Goal: Information Seeking & Learning: Learn about a topic

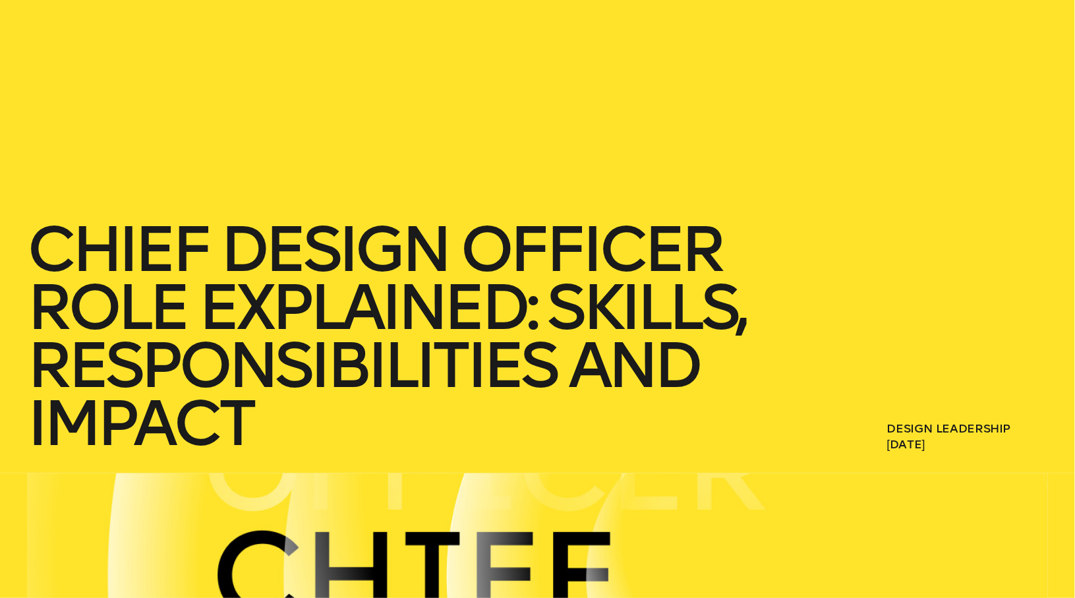
scroll to position [132, 0]
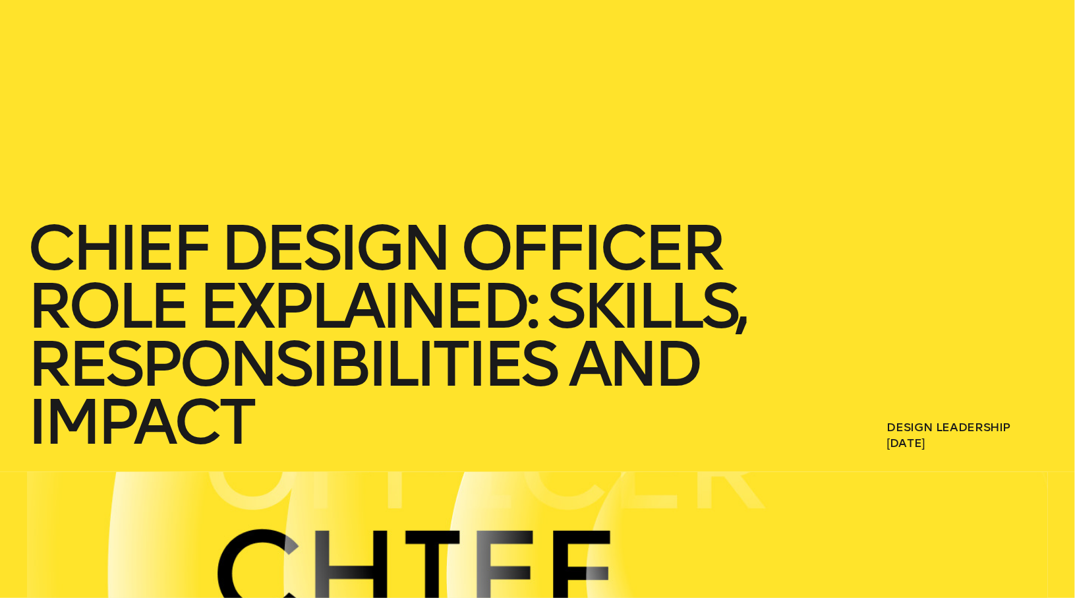
click at [420, 380] on h1 "Chief Design Officer Role Explained: Skills, Responsibilities and Impact" at bounding box center [403, 335] width 752 height 232
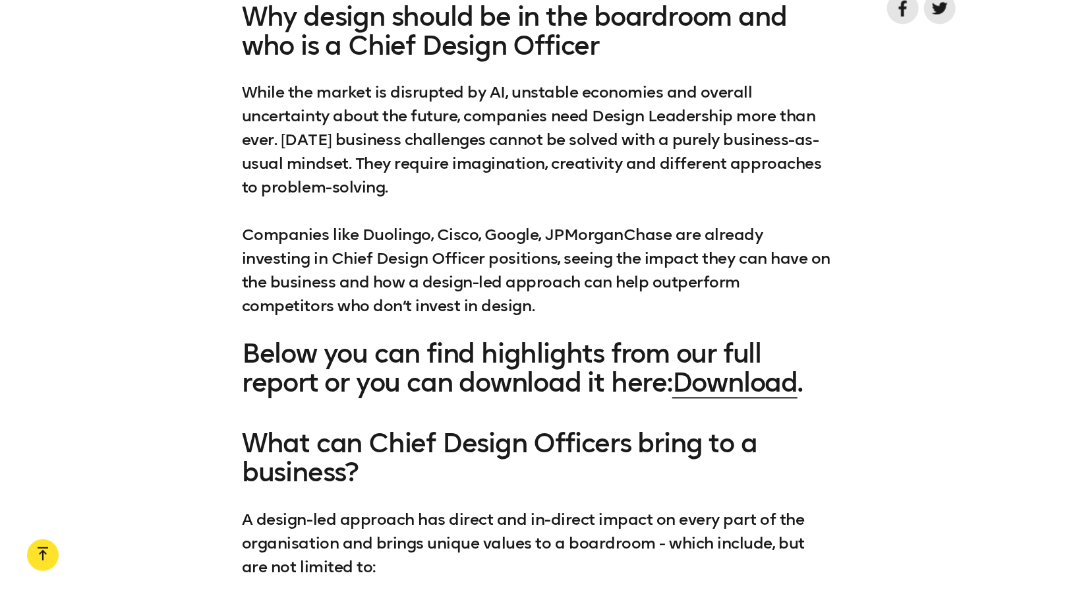
scroll to position [1252, 0]
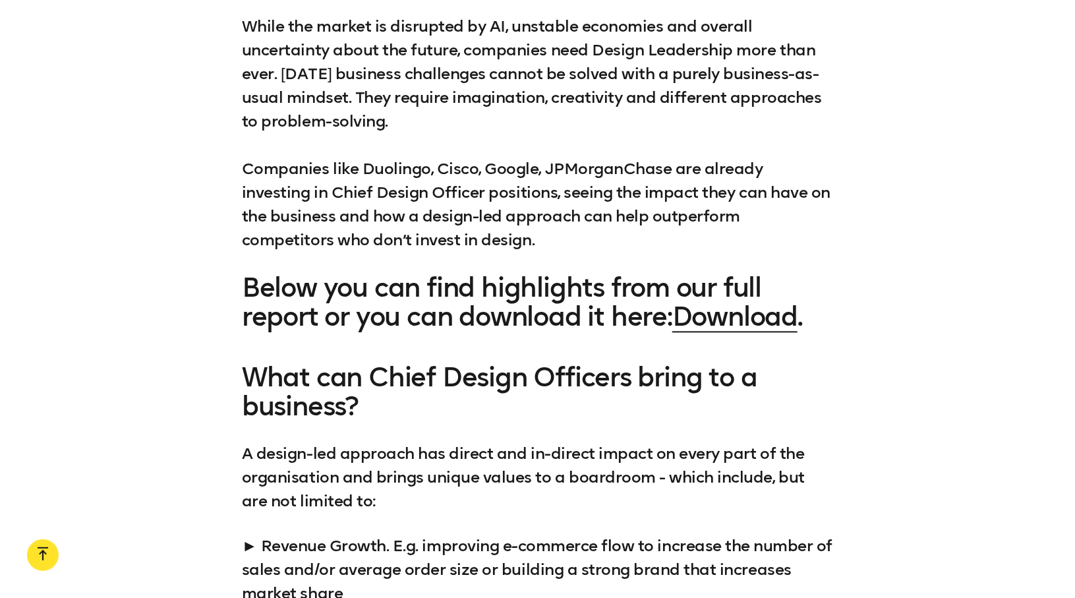
click at [998, 292] on div "Why design should be in the boardroom and who is a Chief Design Officer While t…" at bounding box center [537, 133] width 1075 height 395
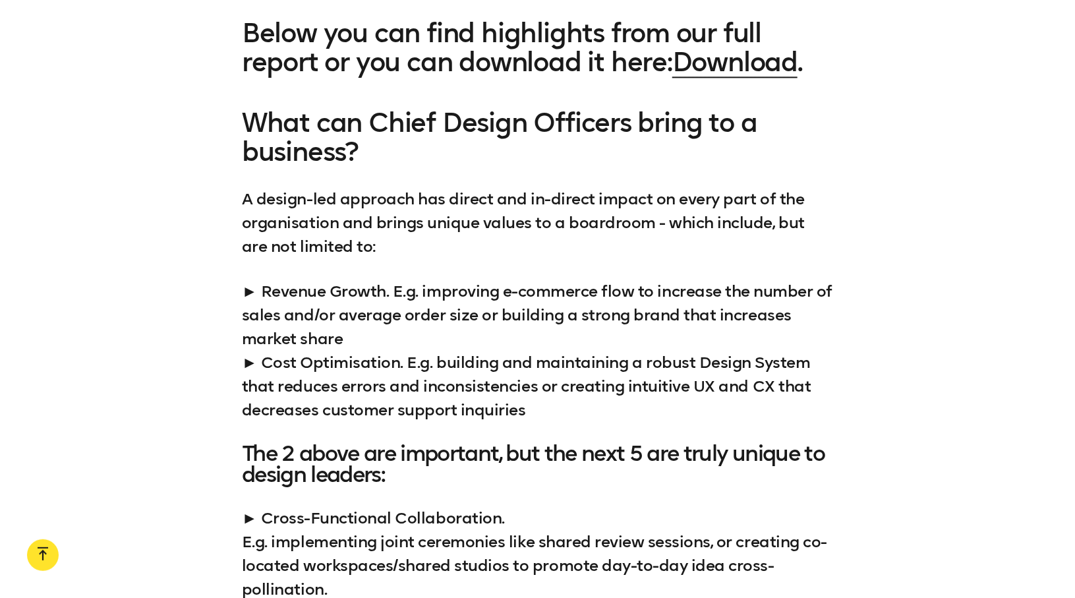
scroll to position [1581, 0]
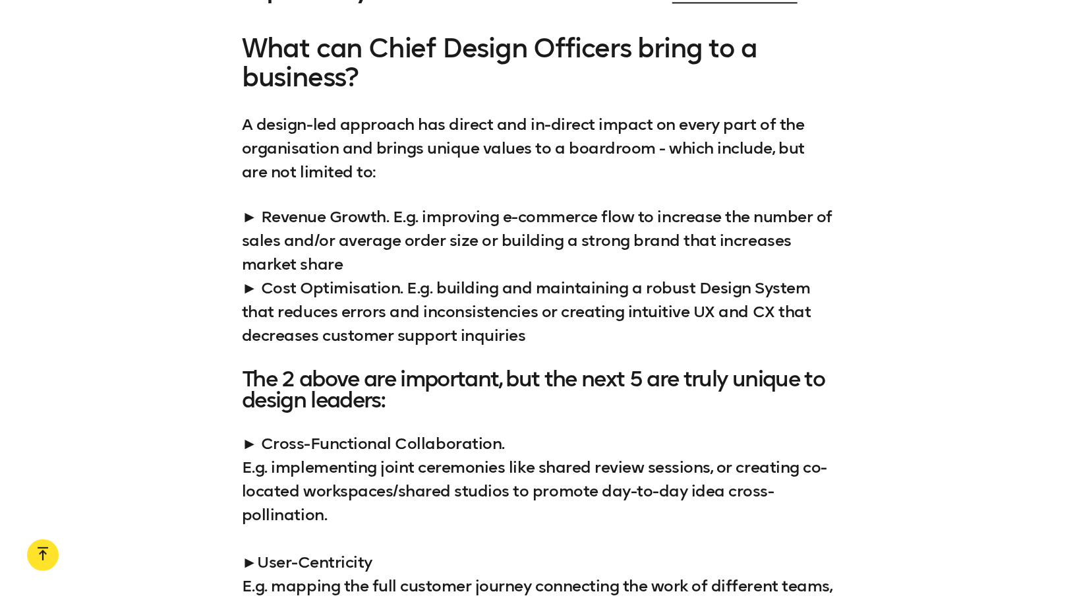
click at [965, 306] on div "What can Chief Design Officers bring to a business? A design-led approach has d…" at bounding box center [537, 482] width 1075 height 896
click at [946, 296] on div "What can Chief Design Officers bring to a business? A design-led approach has d…" at bounding box center [537, 482] width 1075 height 896
click at [949, 293] on div "What can Chief Design Officers bring to a business? A design-led approach has d…" at bounding box center [537, 482] width 1075 height 896
click at [949, 298] on div "What can Chief Design Officers bring to a business? A design-led approach has d…" at bounding box center [537, 482] width 1075 height 896
click at [950, 298] on div "What can Chief Design Officers bring to a business? A design-led approach has d…" at bounding box center [537, 482] width 1075 height 896
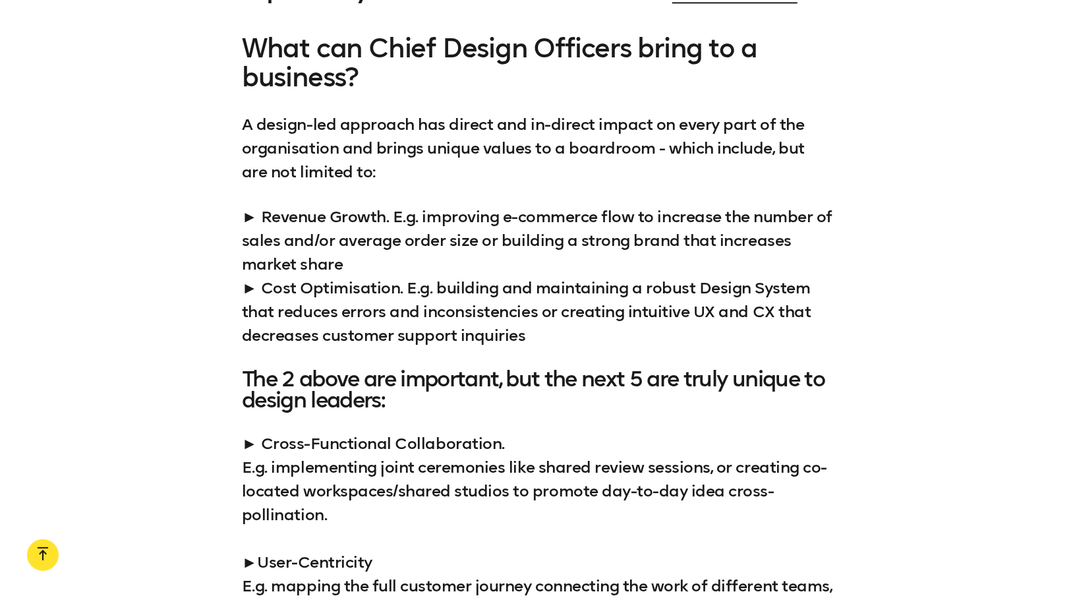
click at [953, 301] on div "What can Chief Design Officers bring to a business? A design-led approach has d…" at bounding box center [537, 482] width 1075 height 896
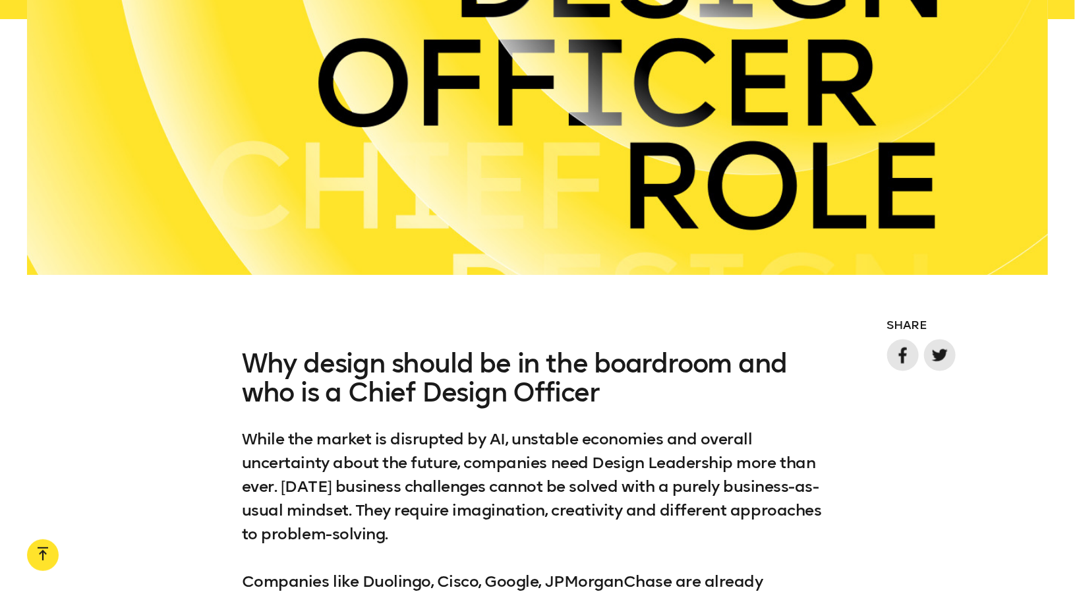
scroll to position [0, 0]
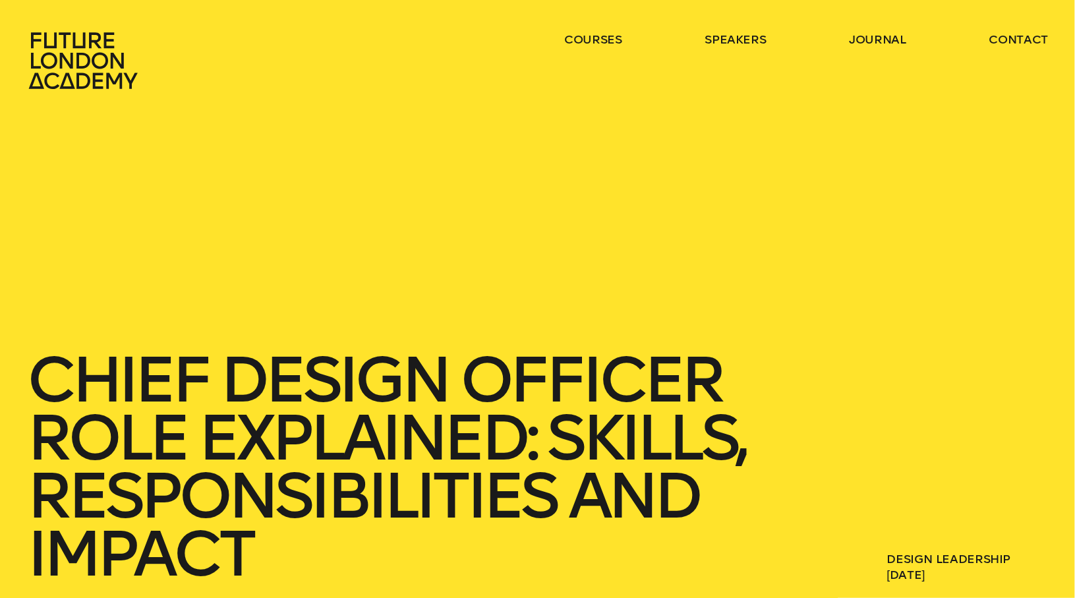
click at [108, 58] on icon at bounding box center [85, 61] width 116 height 58
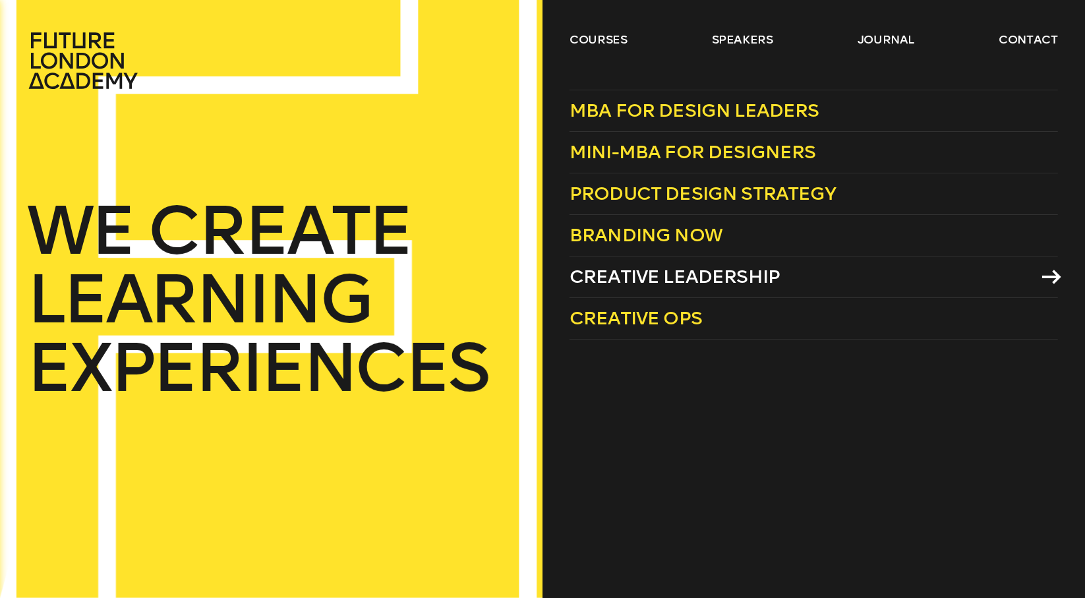
click at [712, 274] on span "Creative Leadership" at bounding box center [674, 277] width 210 height 22
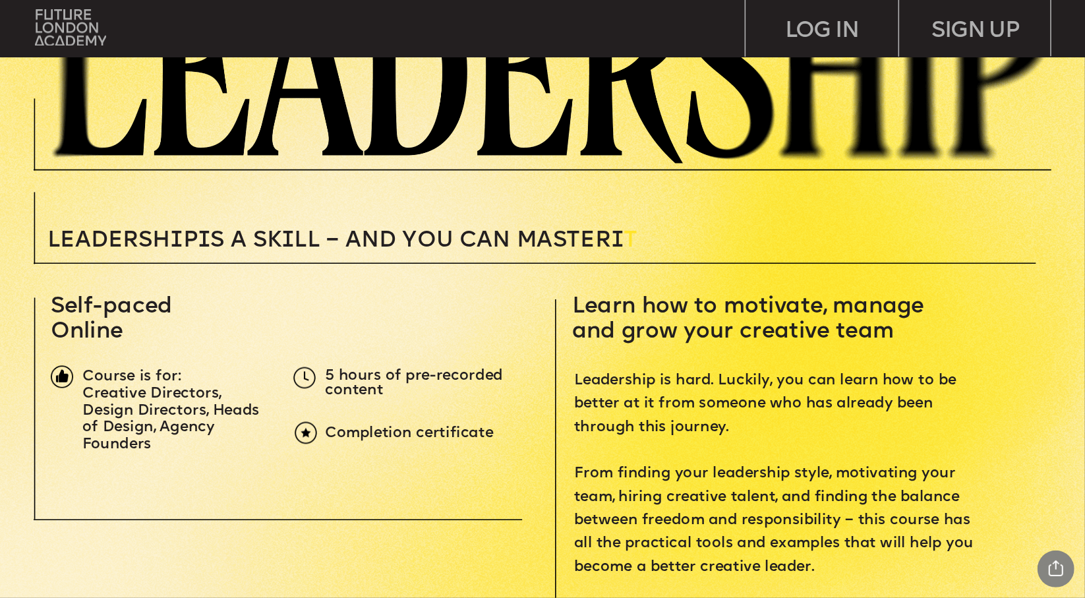
scroll to position [329, 0]
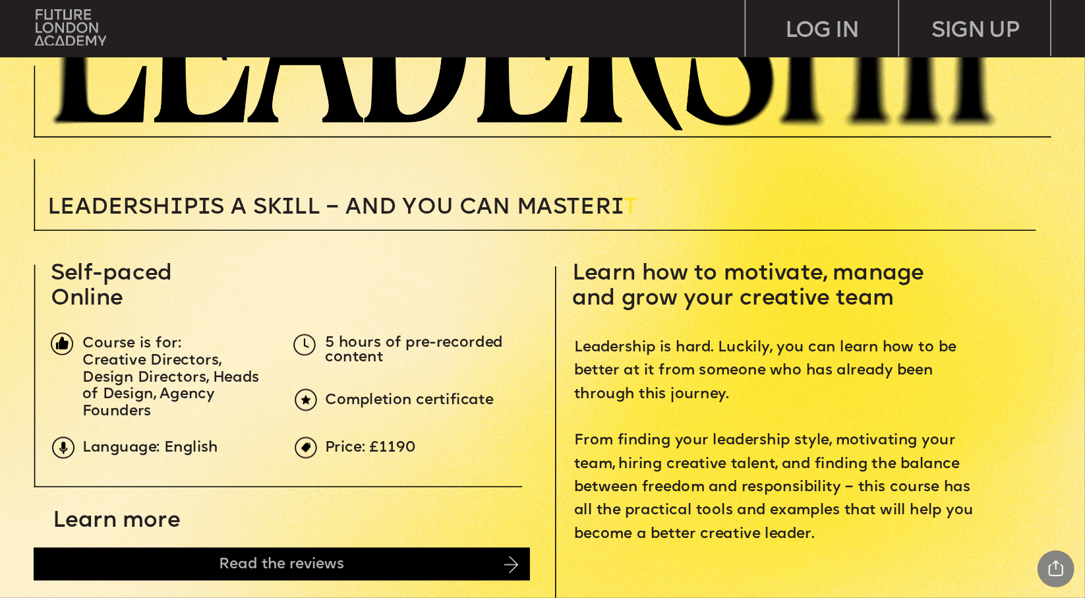
click at [773, 356] on span "Leadership is hard. Luckily, you can learn how to be better at it from someone …" at bounding box center [775, 441] width 403 height 200
click at [874, 355] on span "Leadership is hard. Luckily, you can learn how to be better at it from someone …" at bounding box center [775, 441] width 403 height 200
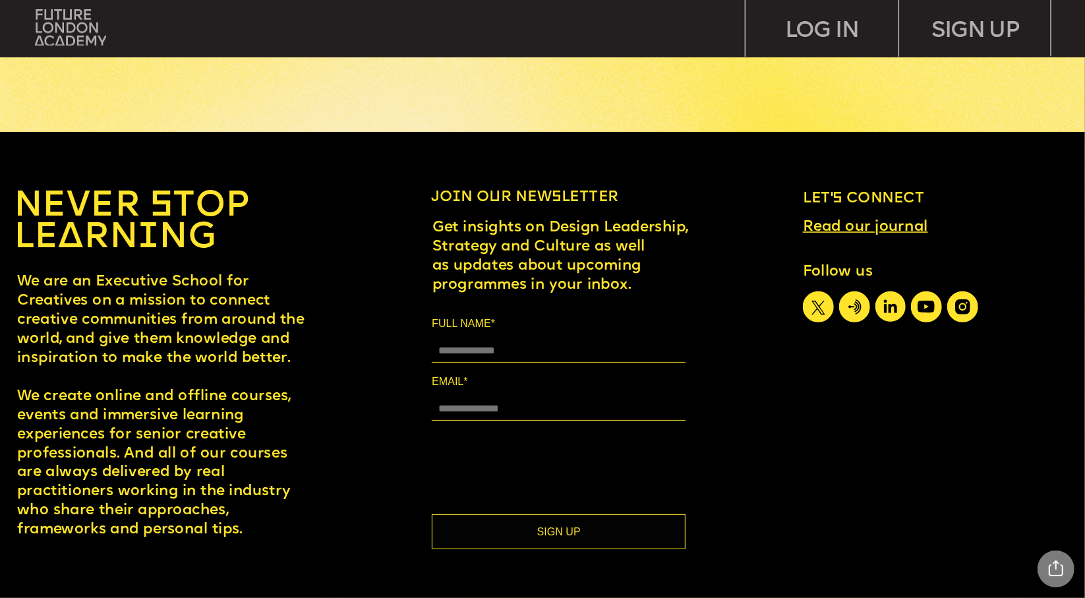
scroll to position [6787, 0]
